Goal: Information Seeking & Learning: Check status

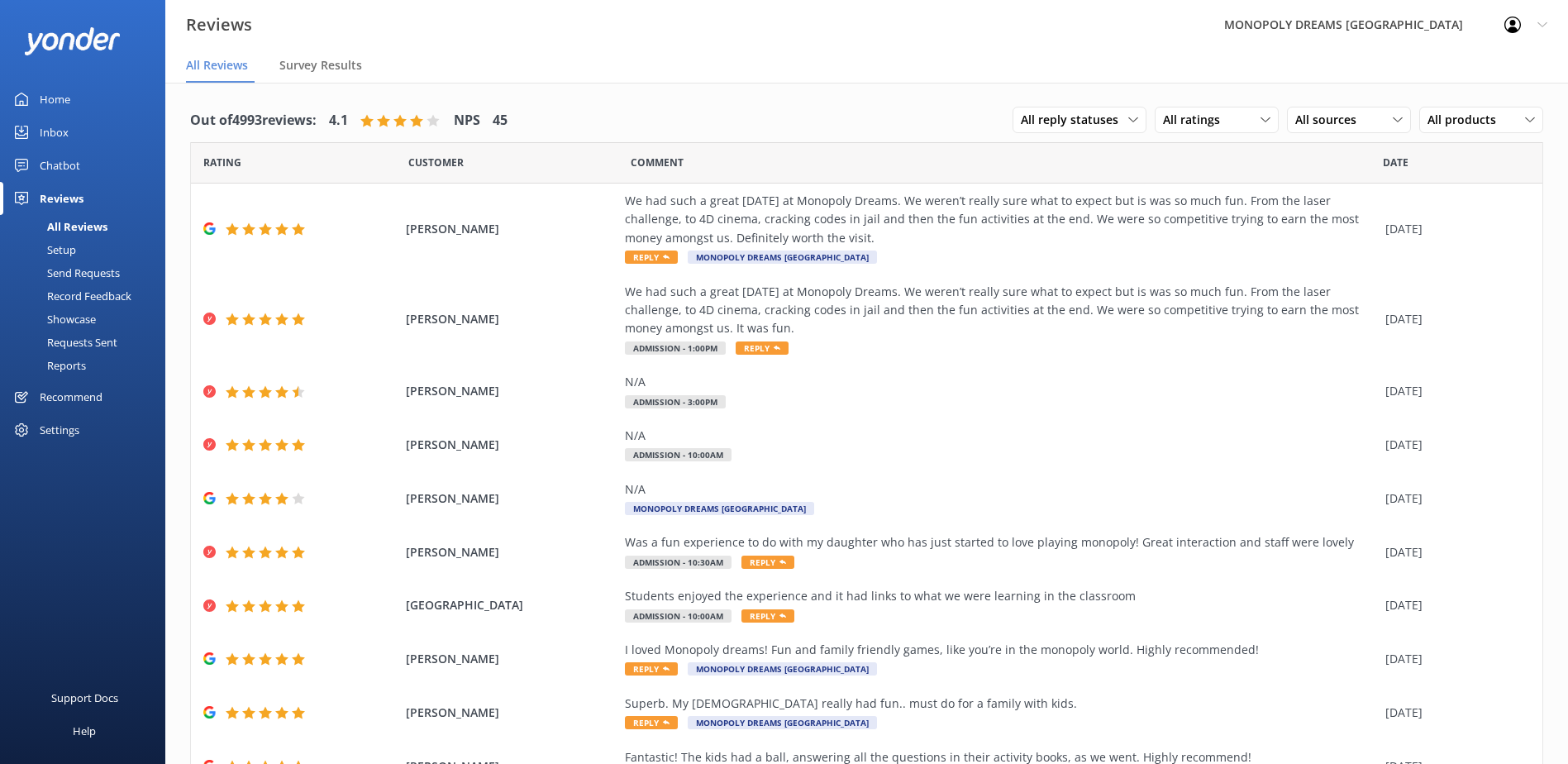
click at [88, 96] on link "Home" at bounding box center [82, 99] width 165 height 33
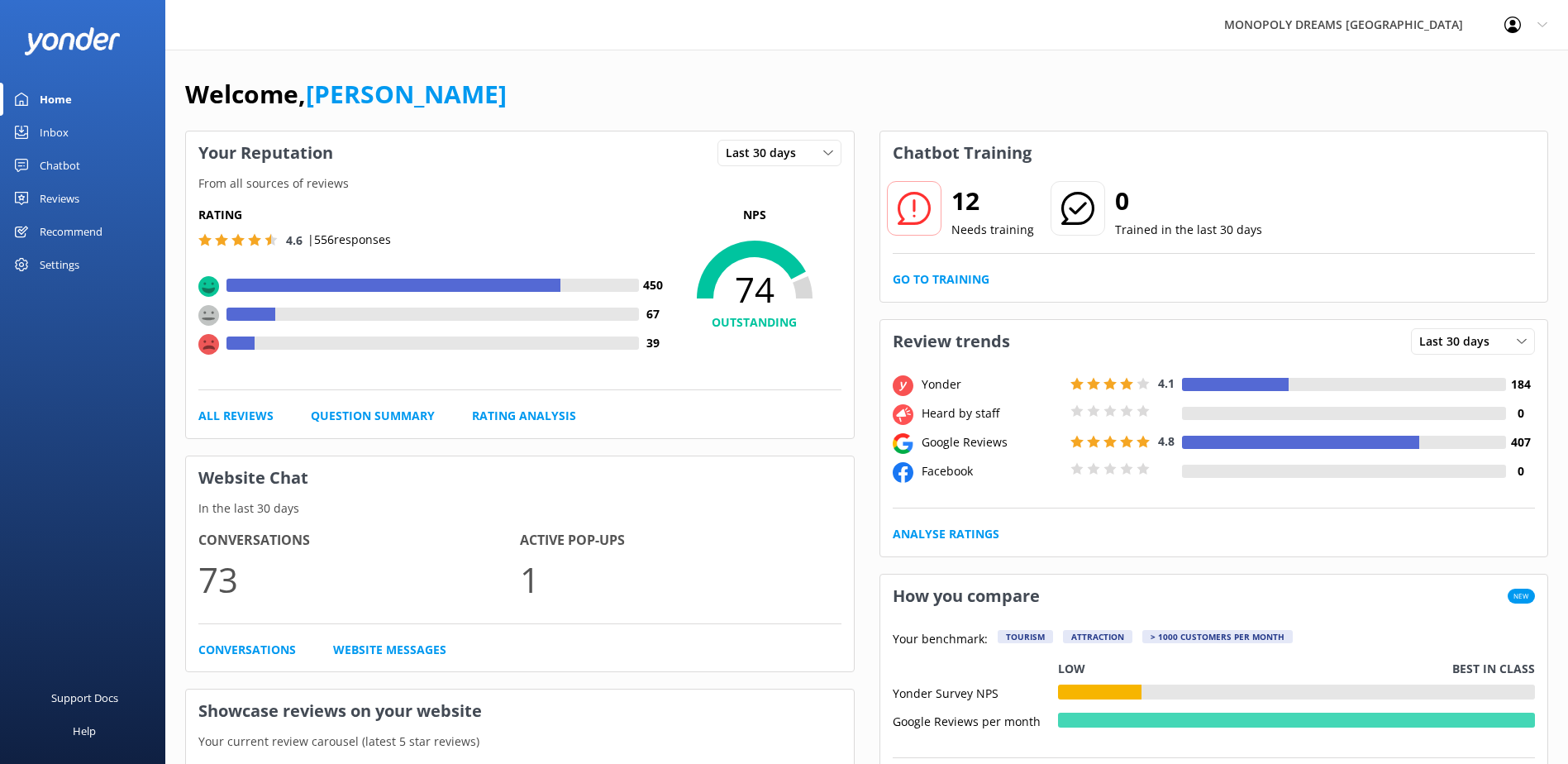
click at [64, 200] on div "Reviews" at bounding box center [59, 198] width 40 height 33
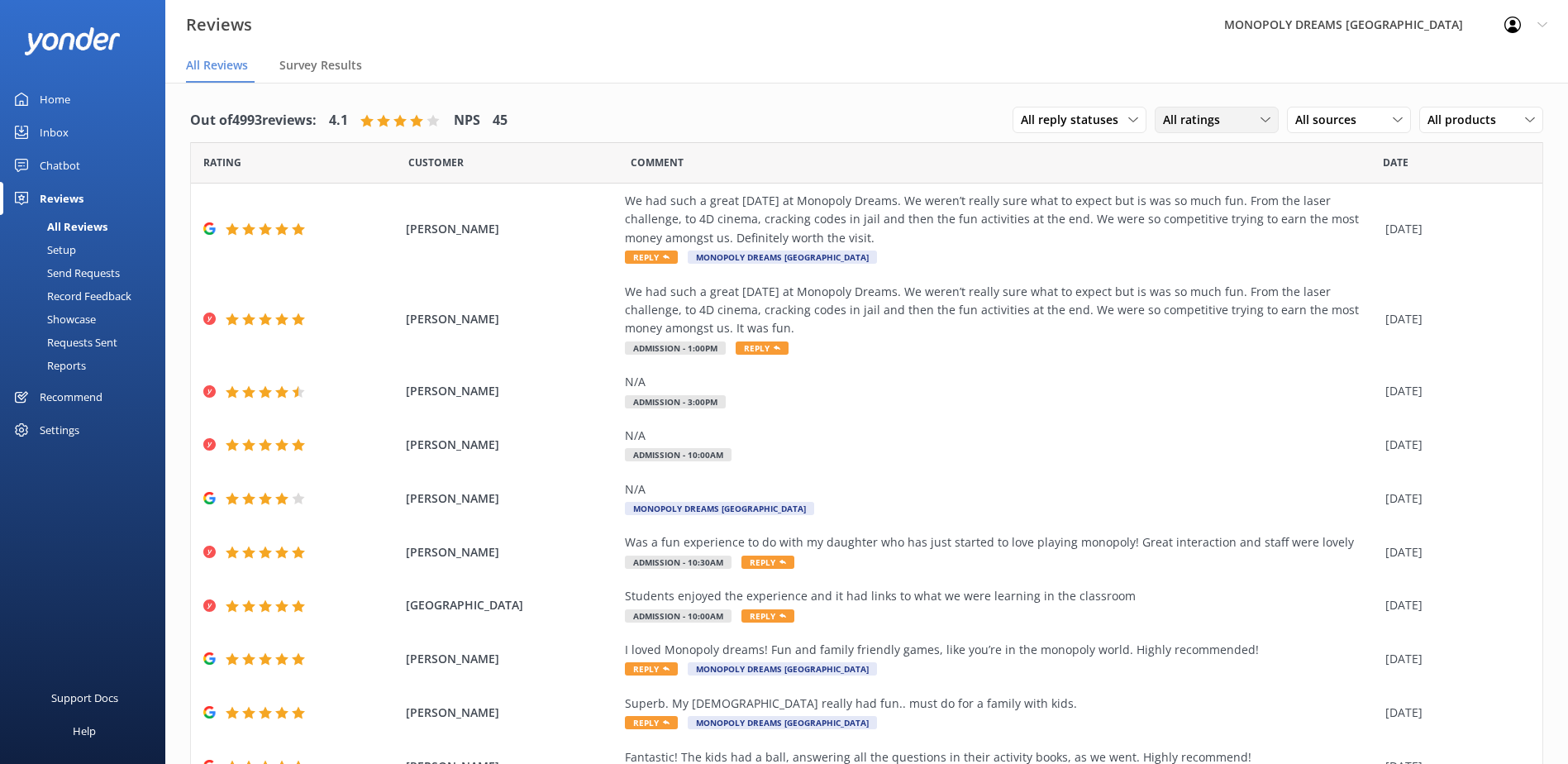
click at [1217, 114] on div "All ratings" at bounding box center [1216, 119] width 116 height 18
click at [1199, 252] on div "Detractors" at bounding box center [1217, 255] width 76 height 17
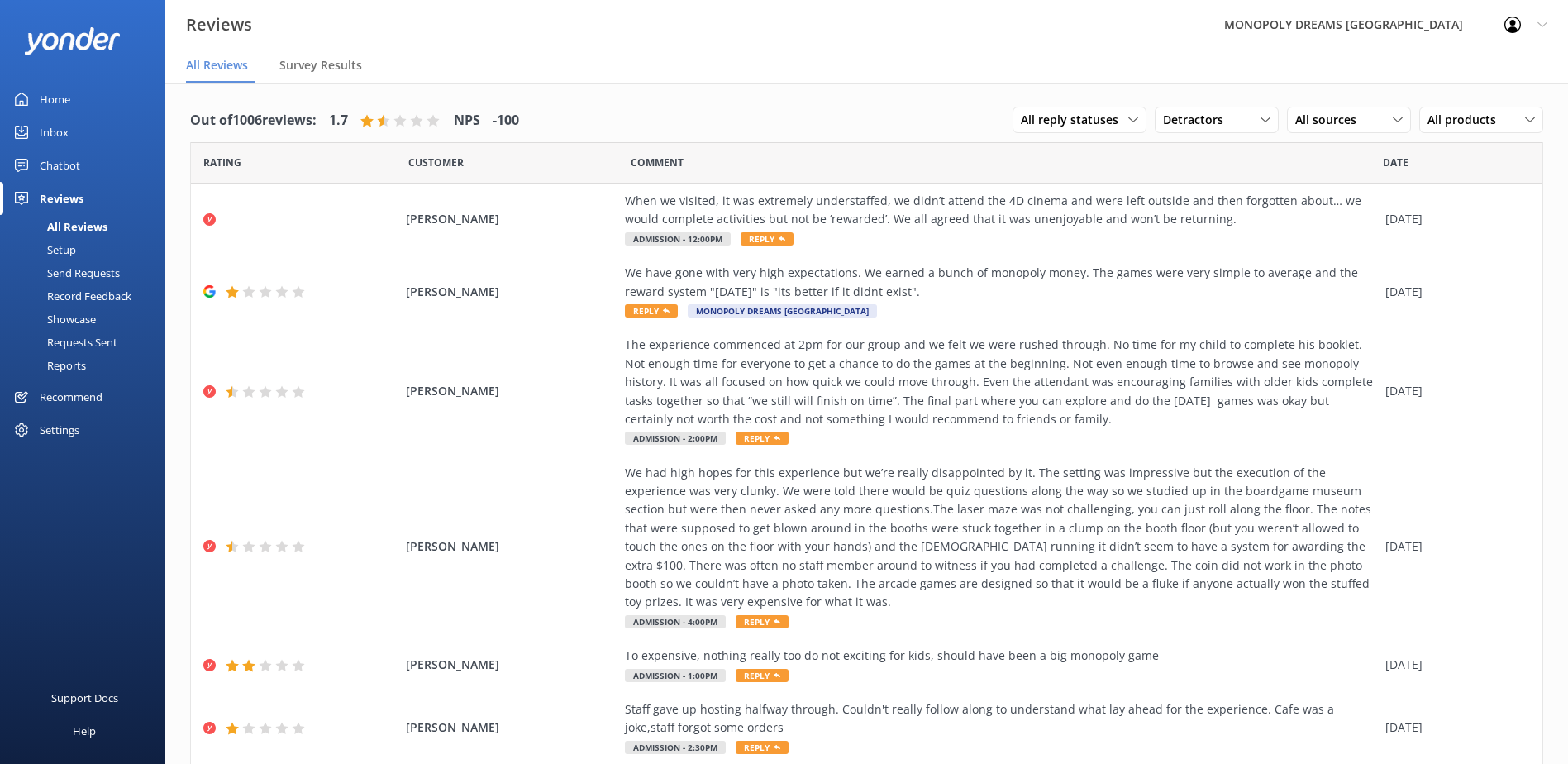
click at [1321, 110] on div "All sources All sources Yonder survey Heard by staff Facebook reviews Google re…" at bounding box center [1349, 119] width 124 height 26
drag, startPoint x: 1320, startPoint y: 105, endPoint x: 1329, endPoint y: 185, distance: 80.5
click at [1329, 185] on div "Yonder survey" at bounding box center [1357, 188] width 92 height 17
